Goal: Communication & Community: Answer question/provide support

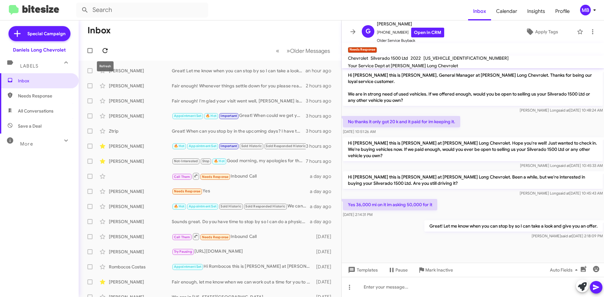
click at [106, 53] on icon at bounding box center [105, 50] width 5 height 5
click at [35, 96] on span "Needs Response" at bounding box center [45, 96] width 54 height 6
type input "in:needs-response"
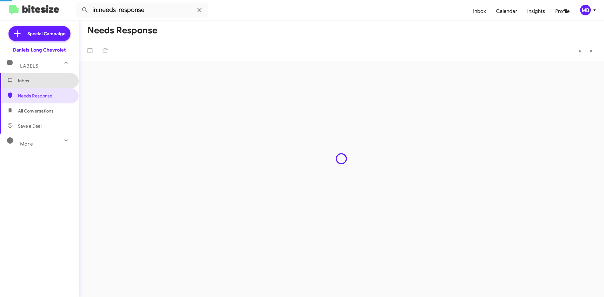
click at [40, 82] on span "Inbox" at bounding box center [45, 81] width 54 height 6
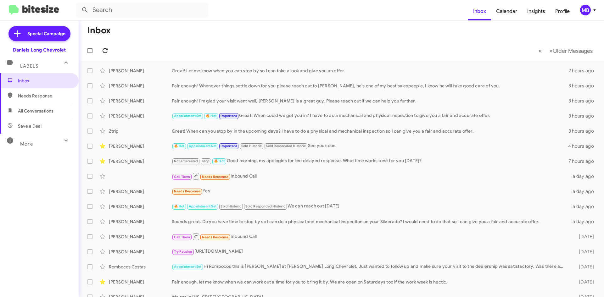
click at [105, 49] on icon at bounding box center [105, 51] width 8 height 8
click at [101, 150] on div "Star" at bounding box center [102, 147] width 11 height 10
click at [102, 149] on div "Star" at bounding box center [102, 147] width 11 height 10
click at [104, 146] on icon at bounding box center [102, 146] width 5 height 5
click at [106, 52] on icon at bounding box center [105, 51] width 8 height 8
